Goal: Navigation & Orientation: Find specific page/section

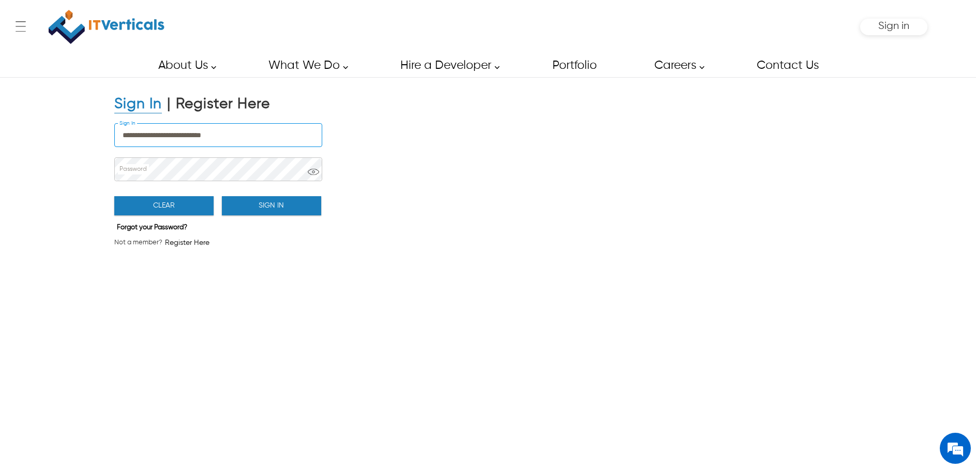
click at [290, 208] on button "Sign In" at bounding box center [271, 205] width 99 height 19
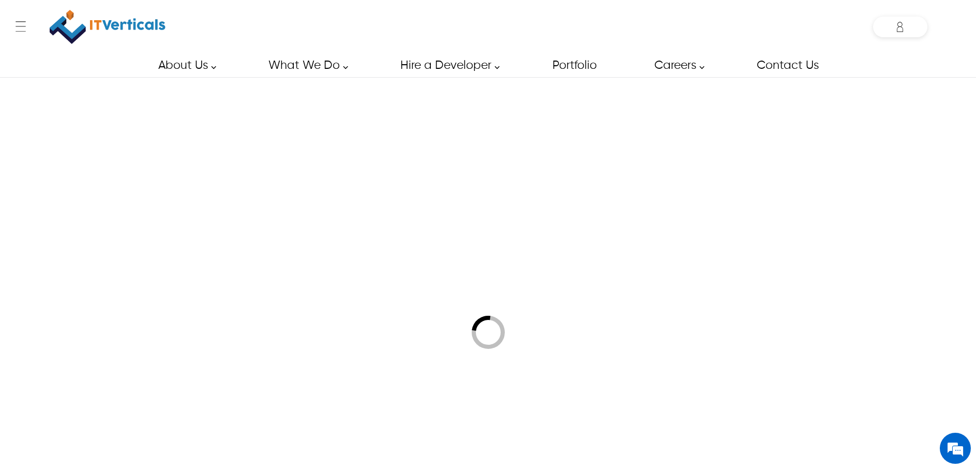
type input "**********"
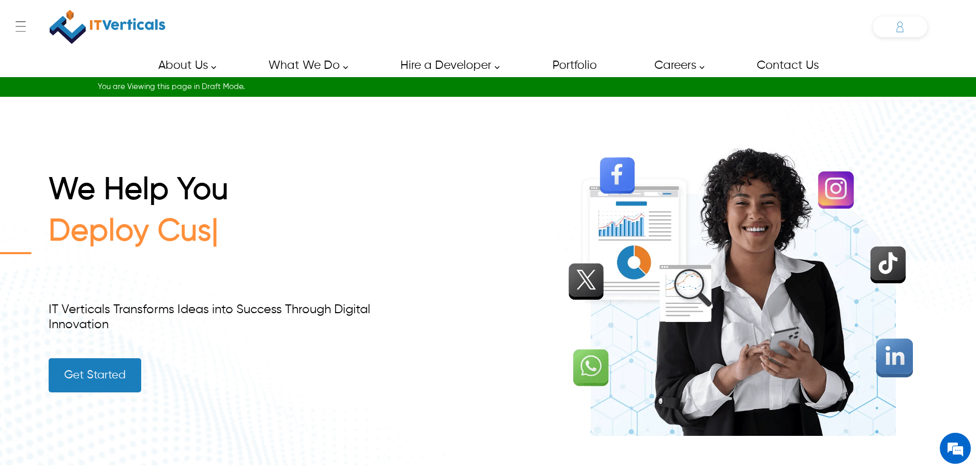
click at [904, 28] on icon at bounding box center [900, 27] width 21 height 21
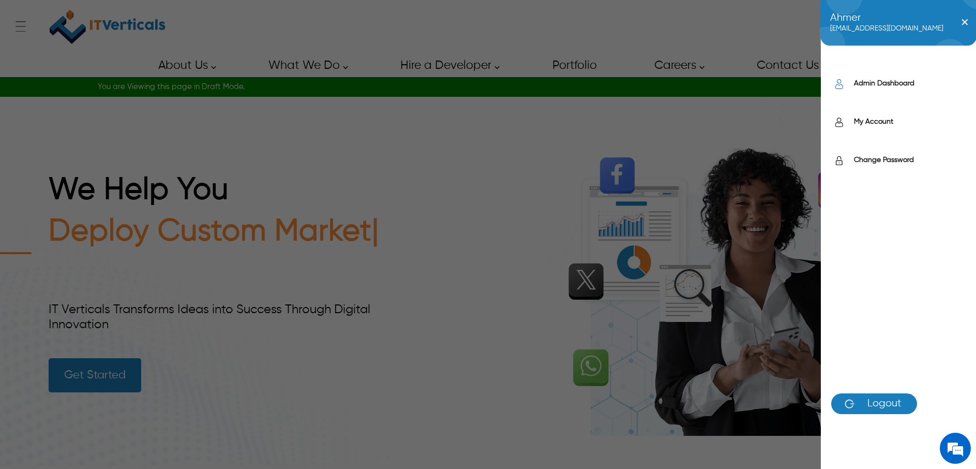
click at [894, 80] on label "Admin Dashboard" at bounding box center [910, 83] width 112 height 10
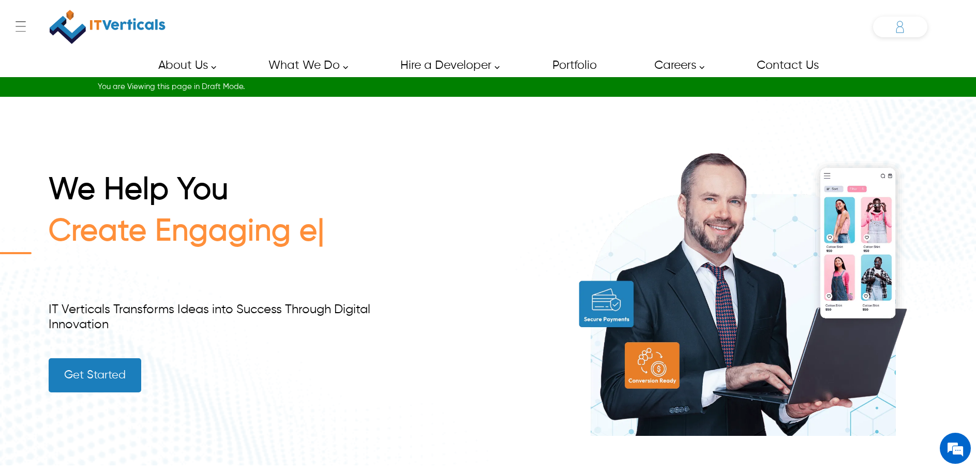
click at [901, 27] on icon at bounding box center [900, 27] width 21 height 21
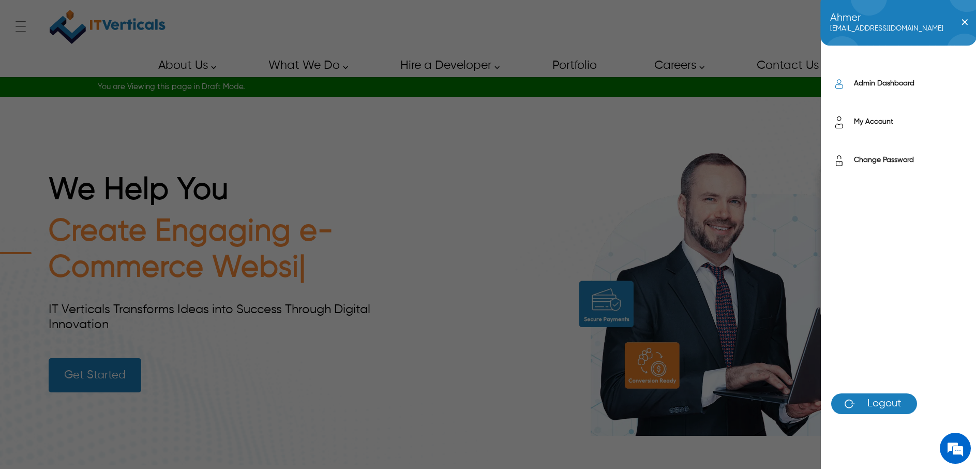
click at [890, 84] on label "Admin Dashboard" at bounding box center [910, 83] width 112 height 10
